Goal: Task Accomplishment & Management: Manage account settings

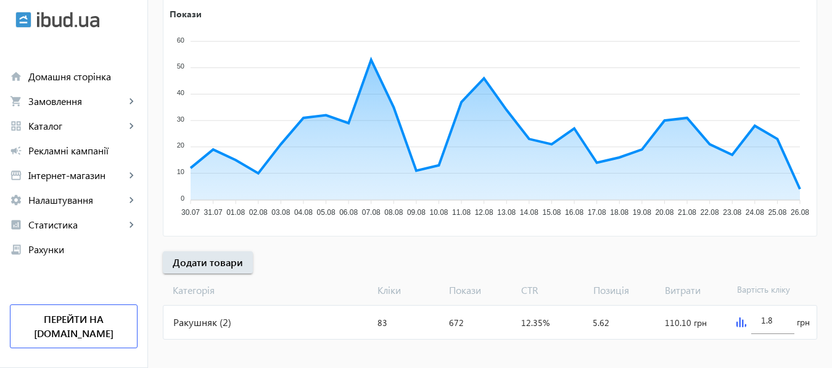
scroll to position [229, 0]
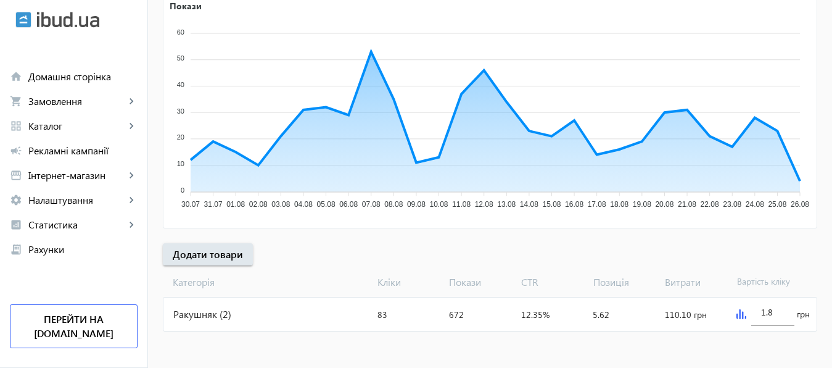
click at [741, 314] on img at bounding box center [742, 314] width 10 height 10
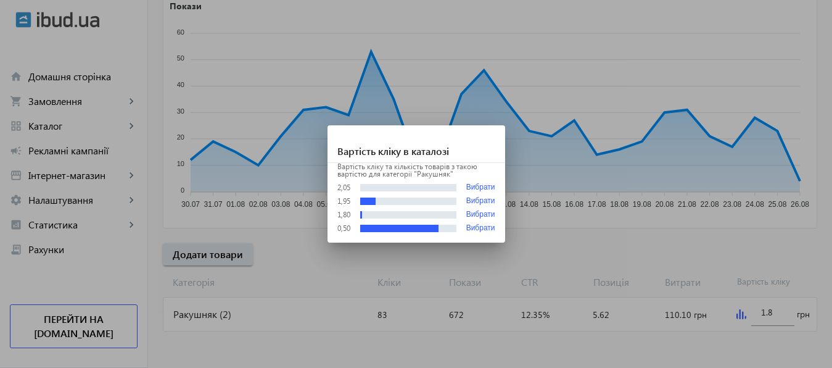
click at [777, 313] on div at bounding box center [416, 184] width 832 height 368
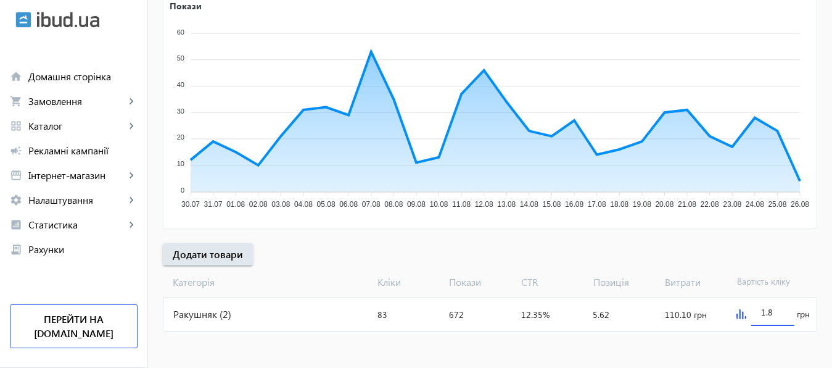
click at [764, 312] on input "1.8" at bounding box center [772, 312] width 23 height 12
click at [778, 313] on input "2.8" at bounding box center [772, 312] width 23 height 12
click at [767, 349] on mat-sidenav-content "arrow_back Рекламні кампанії НОВ Зупинити Період: з 14.05.2025 23:38 до 31.01.2…" at bounding box center [490, 90] width 684 height 558
click at [777, 311] on input "2.5" at bounding box center [772, 312] width 23 height 12
click at [769, 342] on mat-sidenav-content "arrow_back Рекламні кампанії НОВ Зупинити Період: з 14.05.2025 23:38 до 31.01.2…" at bounding box center [490, 90] width 684 height 558
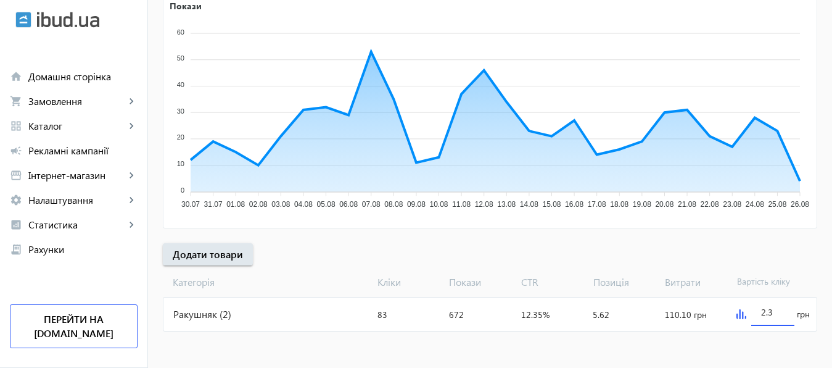
click at [777, 312] on input "2.3" at bounding box center [772, 312] width 23 height 12
type input "2.4"
click at [768, 349] on mat-sidenav-content "arrow_back Рекламні кампанії НОВ Зупинити Період: з 14.05.2025 23:38 до 31.01.2…" at bounding box center [490, 90] width 684 height 558
